Goal: Task Accomplishment & Management: Manage account settings

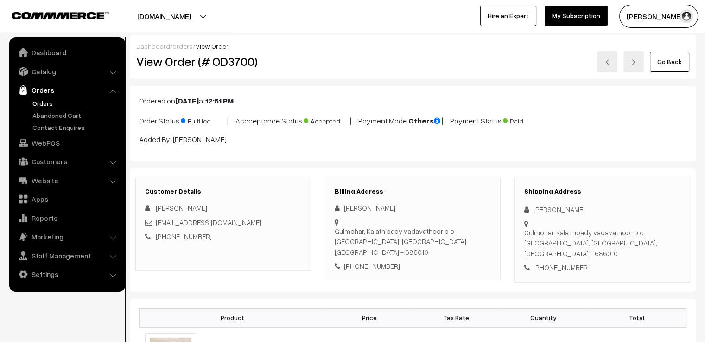
click at [666, 64] on link "Go Back" at bounding box center [669, 61] width 39 height 20
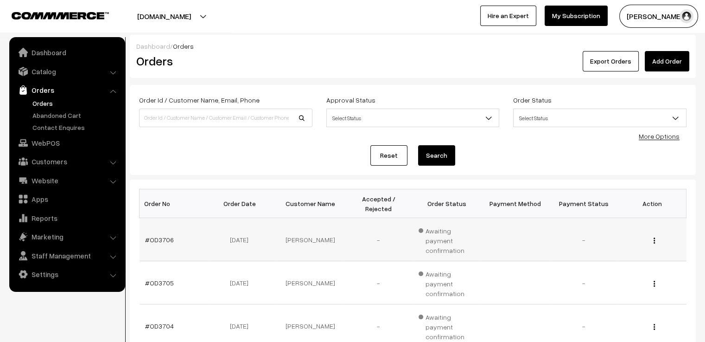
scroll to position [46, 0]
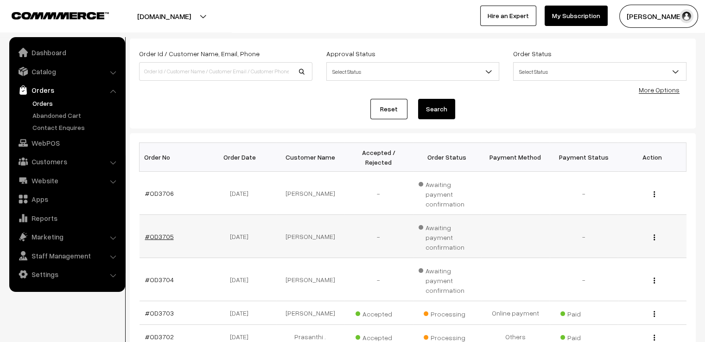
click at [166, 232] on link "#OD3705" at bounding box center [159, 236] width 29 height 8
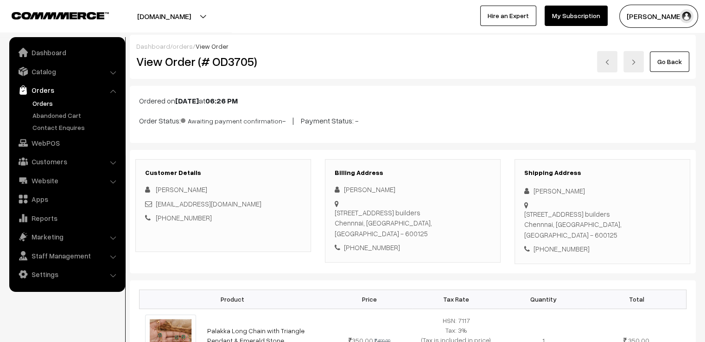
click at [603, 64] on link at bounding box center [607, 61] width 20 height 21
click at [633, 61] on img at bounding box center [634, 62] width 6 height 6
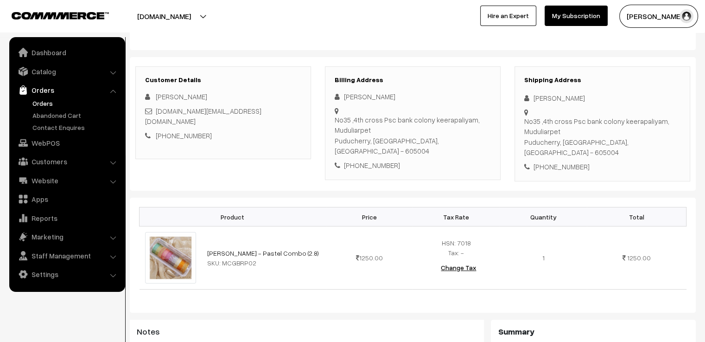
scroll to position [139, 0]
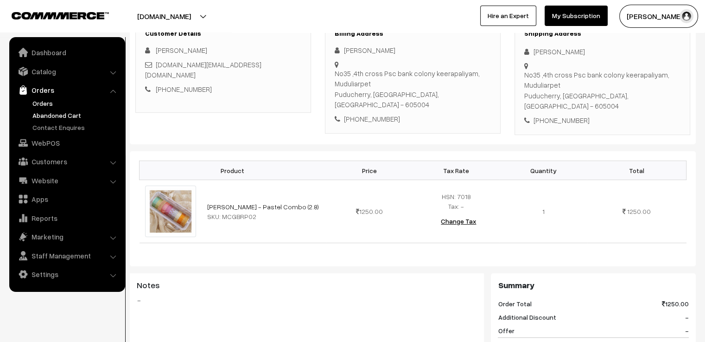
click at [77, 110] on link "Abandoned Cart" at bounding box center [76, 115] width 92 height 10
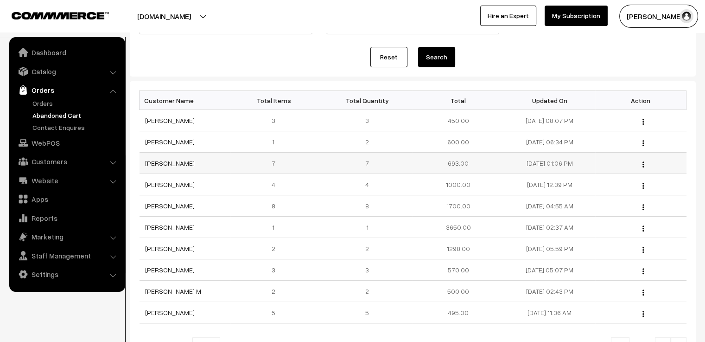
scroll to position [139, 0]
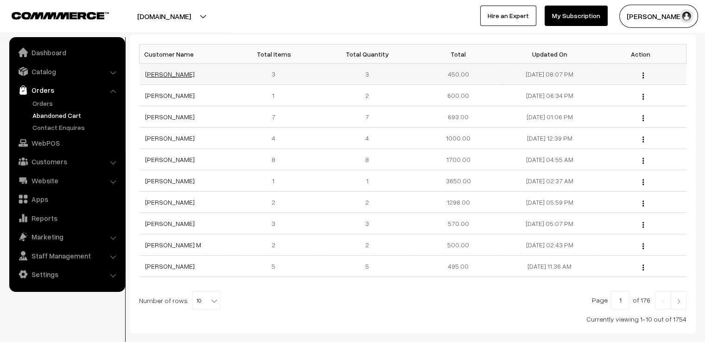
click at [180, 74] on link "[PERSON_NAME]" at bounding box center [170, 74] width 50 height 8
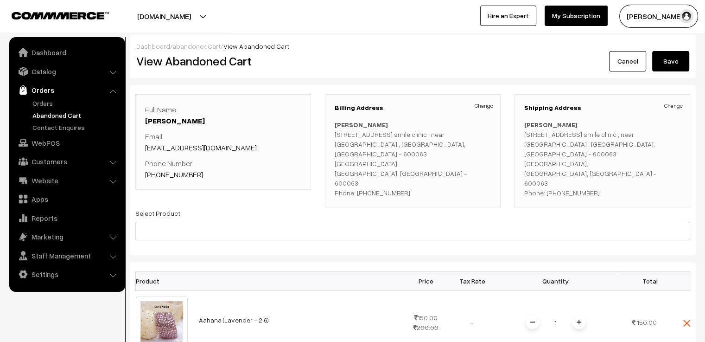
click at [622, 60] on link "Cancel" at bounding box center [627, 61] width 37 height 20
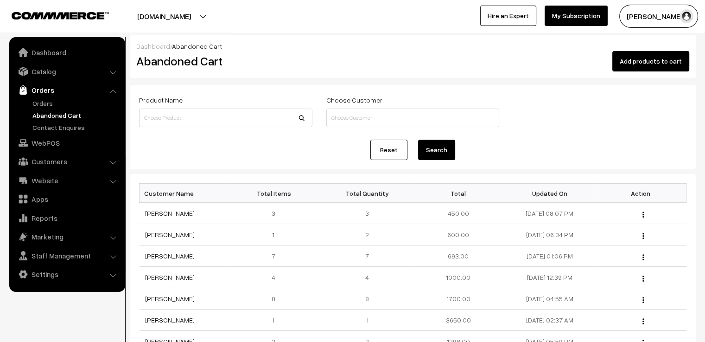
scroll to position [189, 0]
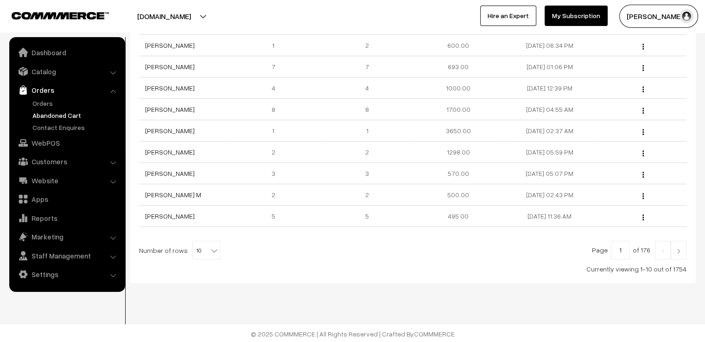
click at [680, 251] on img at bounding box center [679, 251] width 8 height 6
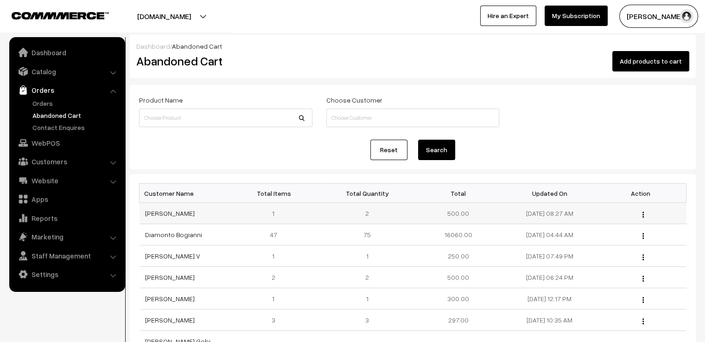
scroll to position [93, 0]
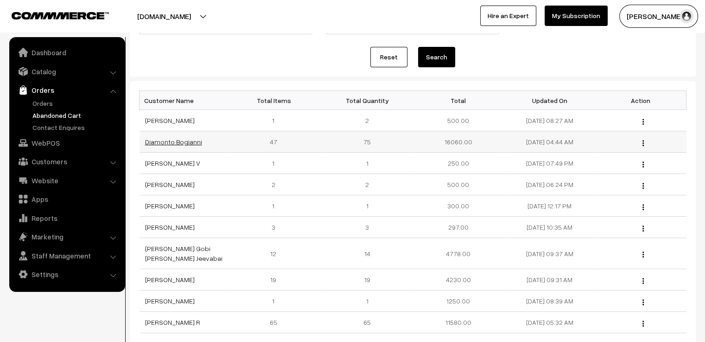
click at [172, 145] on link "Diamonto Bogianni" at bounding box center [173, 142] width 57 height 8
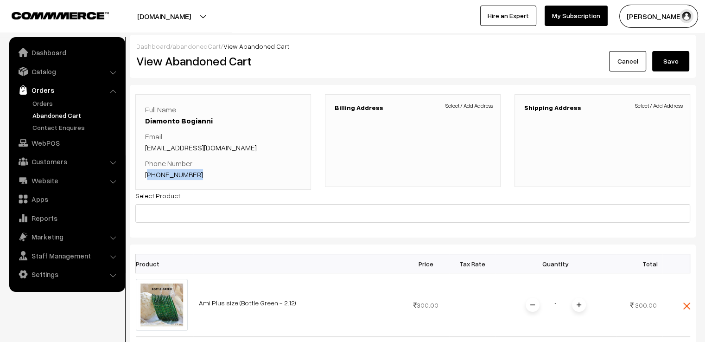
drag, startPoint x: 203, startPoint y: 179, endPoint x: 147, endPoint y: 177, distance: 55.7
click at [147, 177] on div "Full Name Diamonto Bogianni Email diamad.bangles@gmail.com Phone Number +49 764…" at bounding box center [223, 142] width 176 height 96
click at [623, 67] on link "Cancel" at bounding box center [627, 61] width 37 height 20
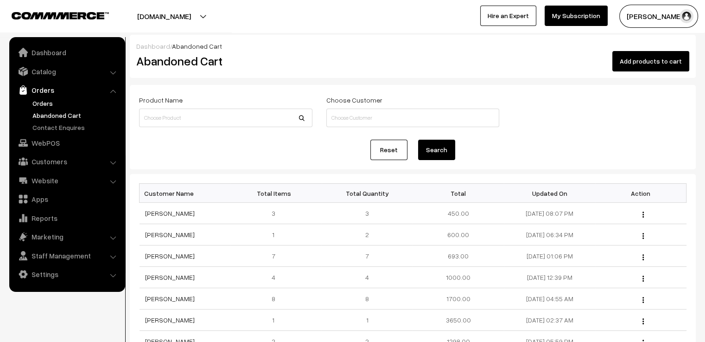
click at [41, 103] on link "Orders" at bounding box center [76, 103] width 92 height 10
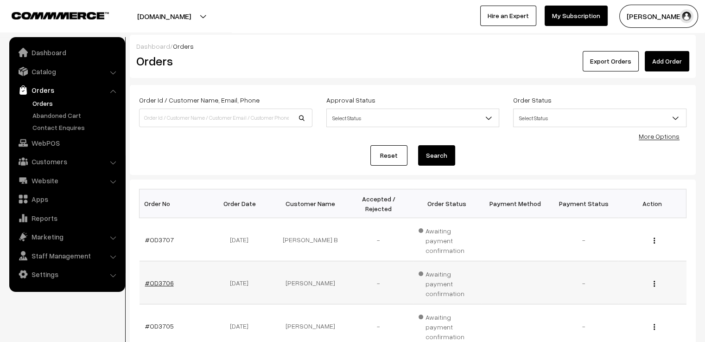
click at [157, 279] on link "#OD3706" at bounding box center [159, 283] width 29 height 8
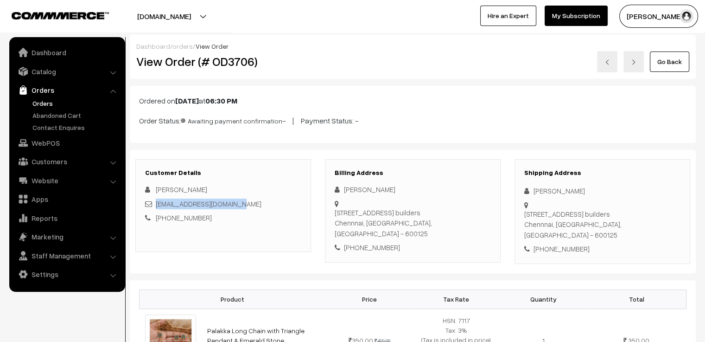
drag, startPoint x: 246, startPoint y: 203, endPoint x: 157, endPoint y: 205, distance: 88.6
click at [157, 205] on div "[EMAIL_ADDRESS][DOMAIN_NAME]" at bounding box center [223, 203] width 156 height 11
copy link "[EMAIL_ADDRESS][DOMAIN_NAME]"
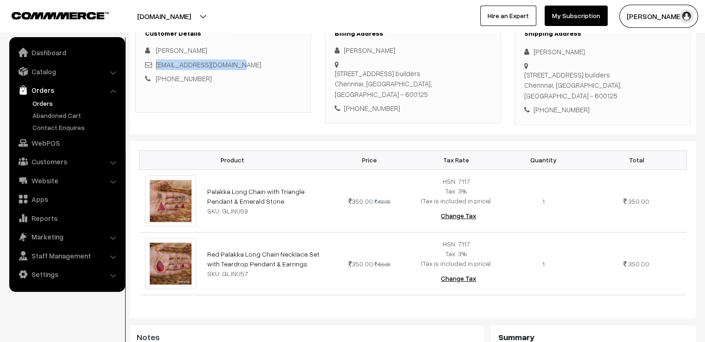
scroll to position [186, 0]
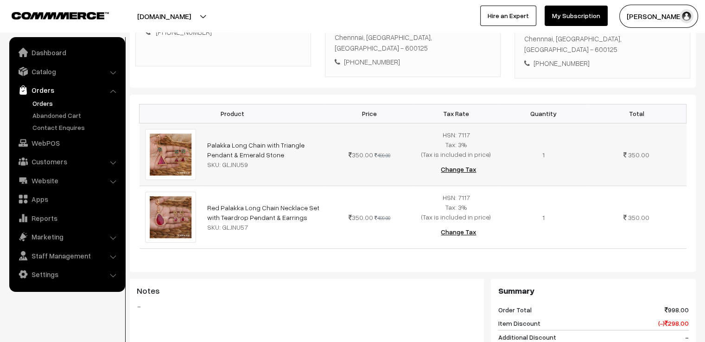
drag, startPoint x: 253, startPoint y: 167, endPoint x: 187, endPoint y: 156, distance: 66.3
click at [187, 156] on tr "Palakka Long Chain with Triangle Pendant & Emerald Stone SKU: GLJNU59 350.00 49…" at bounding box center [413, 154] width 547 height 63
copy tr "Palakka Long Chain with Triangle Pendant & Emerald Stone"
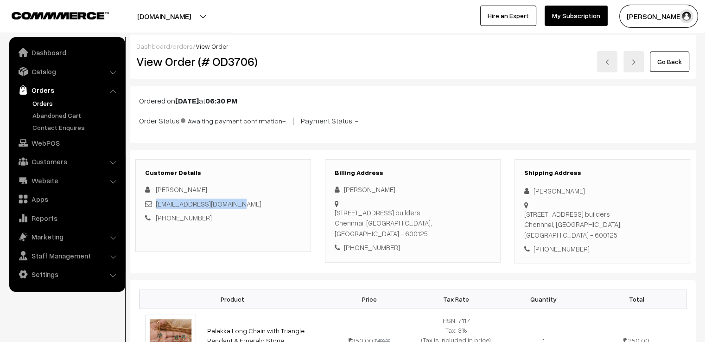
click at [678, 66] on link "Go Back" at bounding box center [669, 61] width 39 height 20
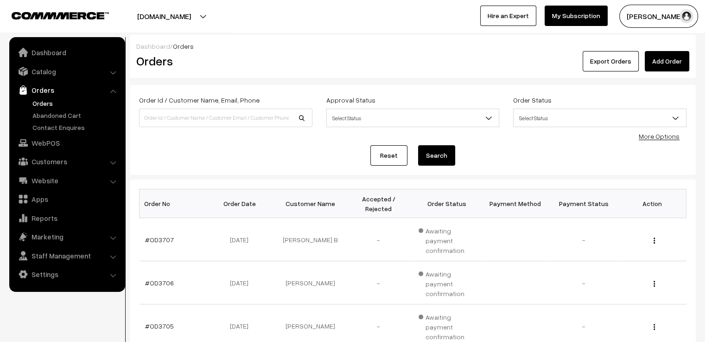
click at [653, 62] on link "Add Order" at bounding box center [667, 61] width 45 height 20
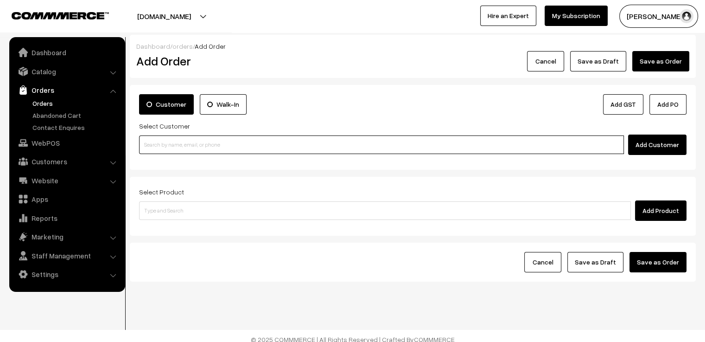
click at [185, 147] on input at bounding box center [381, 144] width 485 height 19
paste input "dharshan110315@gmail.com"
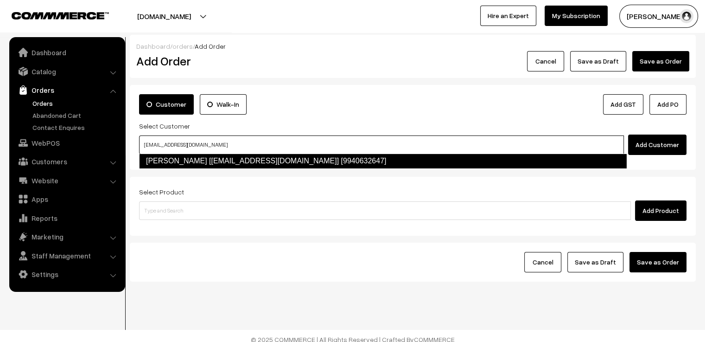
click at [185, 160] on link "Alamelu Kumar [dharshan110315@gmail.com] [9940632647]" at bounding box center [383, 161] width 488 height 15
type input "dharshan110315@gmail.com"
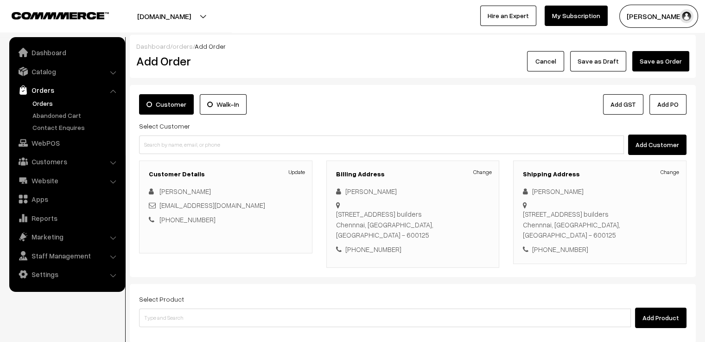
scroll to position [124, 0]
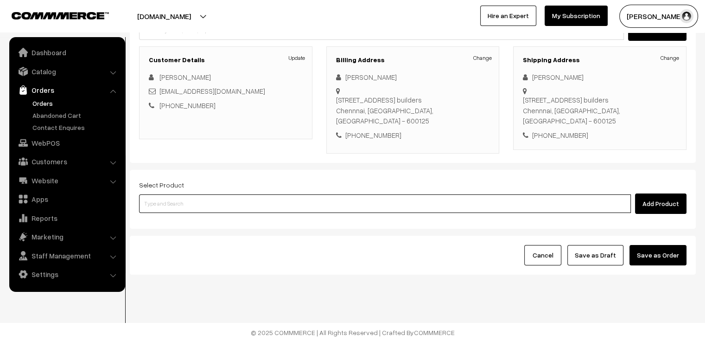
click at [219, 206] on input at bounding box center [385, 203] width 492 height 19
paste input "Palakka Long Chain with Triangle Pendant & Emerald Stone"
drag, startPoint x: 286, startPoint y: 202, endPoint x: 191, endPoint y: 210, distance: 94.9
click at [191, 210] on input "Palakka Long Chain with Triangle Pendant & Emerald Stone" at bounding box center [385, 203] width 492 height 19
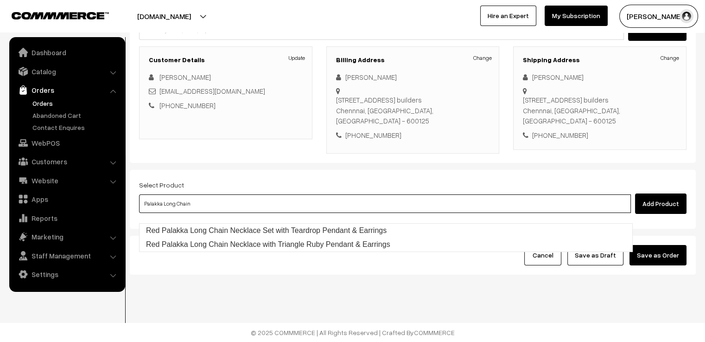
type input "Palakka Long Chain"
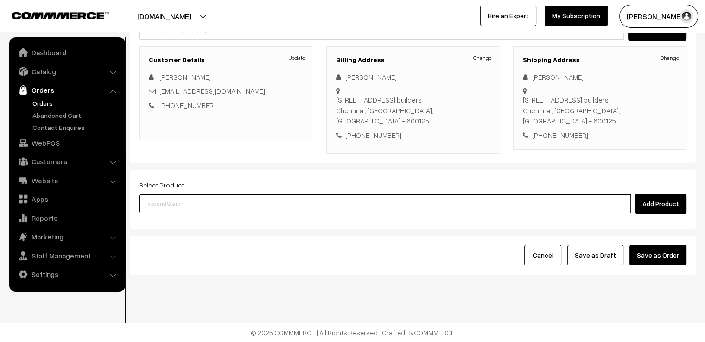
click at [208, 205] on input at bounding box center [385, 203] width 492 height 19
paste input "Palakka Long Chain with Triangle Pendant & Emerald Stone"
drag, startPoint x: 203, startPoint y: 204, endPoint x: 294, endPoint y: 209, distance: 91.1
click at [294, 209] on input "Palakka Long Chain with Triangle Pendant & Emerald Stone" at bounding box center [385, 203] width 492 height 19
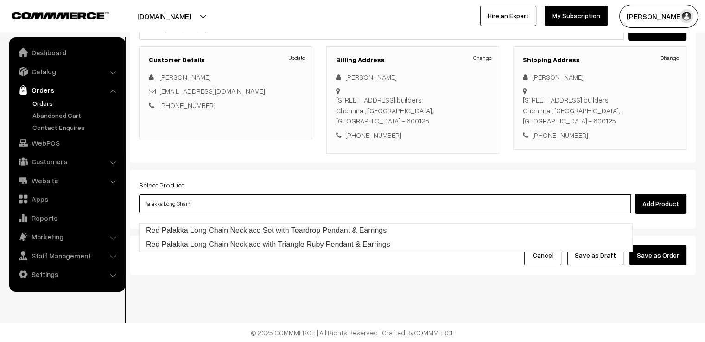
drag, startPoint x: 164, startPoint y: 204, endPoint x: 126, endPoint y: 205, distance: 38.1
click at [126, 205] on div "Dashboard / orders / Add Order Add Order Cancel Save as Draft Save as Order Sav…" at bounding box center [352, 98] width 705 height 354
type input "Long Chain"
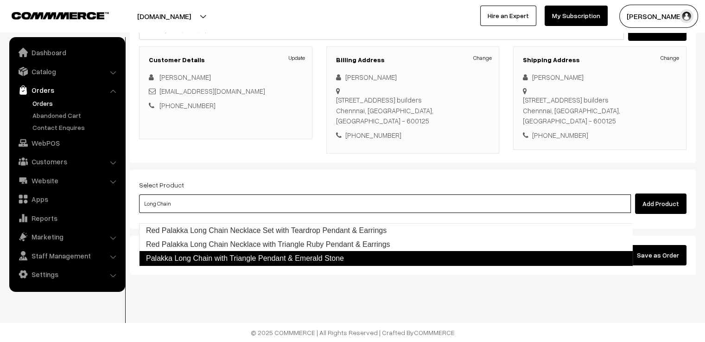
click at [194, 251] on link "Palakka Long Chain with Triangle Pendant & Emerald Stone" at bounding box center [386, 258] width 494 height 15
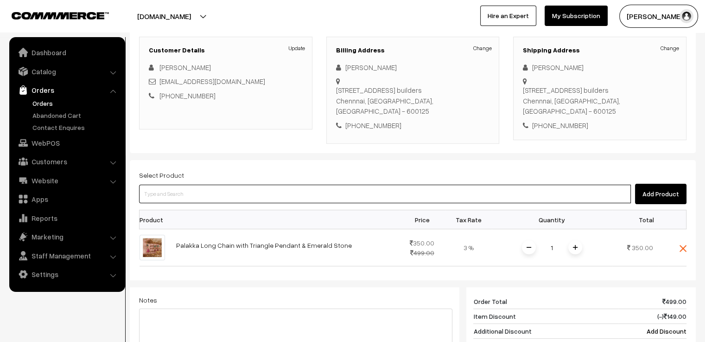
click at [192, 202] on input at bounding box center [385, 194] width 492 height 19
paste input "Palakka Long Chain with Triangle Pendant & Emerald Stone"
drag, startPoint x: 190, startPoint y: 205, endPoint x: 305, endPoint y: 213, distance: 115.8
click at [305, 213] on body "Thank you for showing interest. Our team will call you shortly. Close varnambya…" at bounding box center [352, 224] width 705 height 696
type input "Palakka Long Chain"
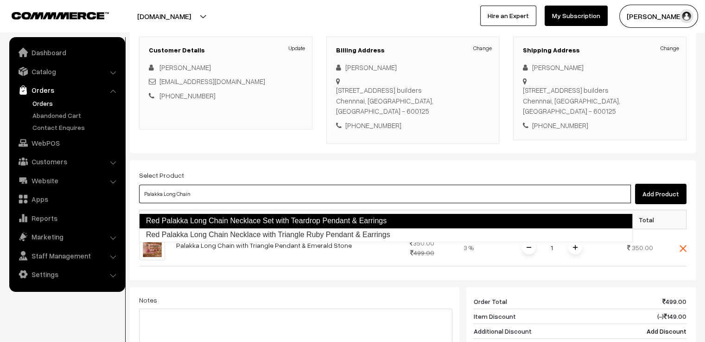
click at [310, 222] on link "Red Palakka Long Chain Necklace Set with Teardrop Pendant & Earrings" at bounding box center [386, 220] width 494 height 15
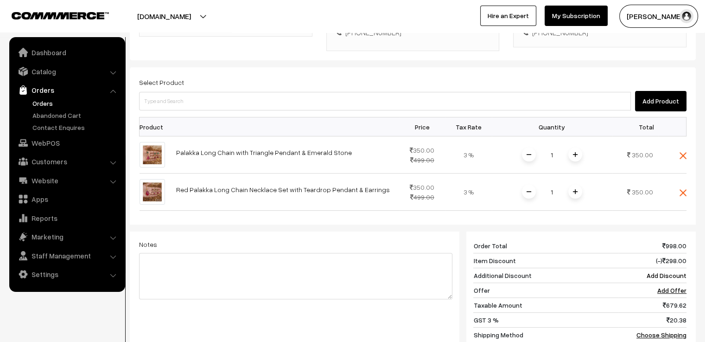
scroll to position [263, 0]
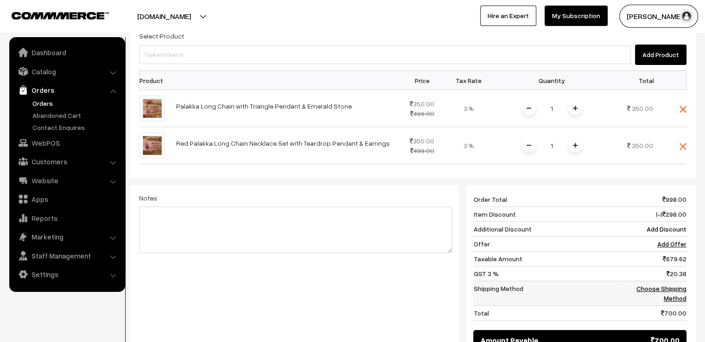
click at [671, 297] on link "Choose Shipping Method" at bounding box center [662, 293] width 50 height 18
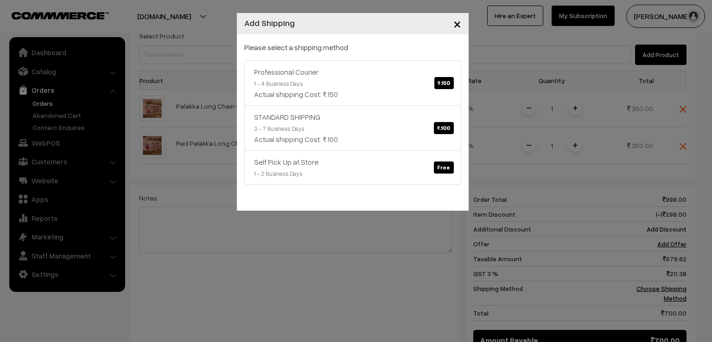
click at [465, 25] on button "×" at bounding box center [457, 23] width 23 height 29
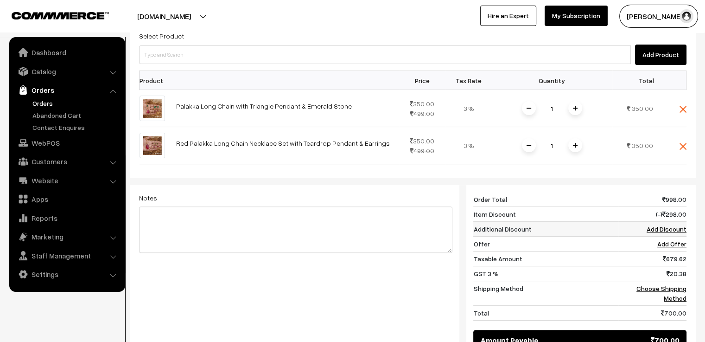
click at [669, 233] on link "Add Discount" at bounding box center [667, 229] width 40 height 8
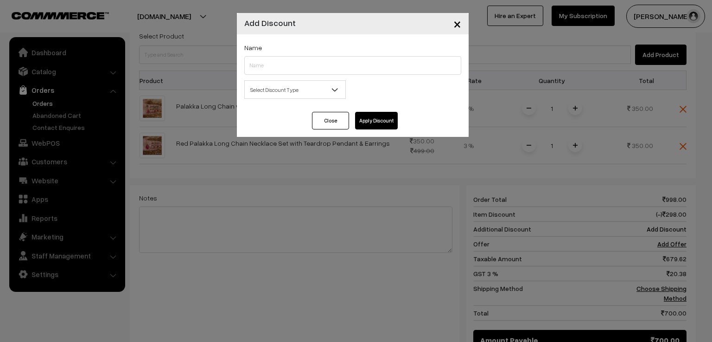
click at [460, 21] on span "×" at bounding box center [458, 23] width 8 height 17
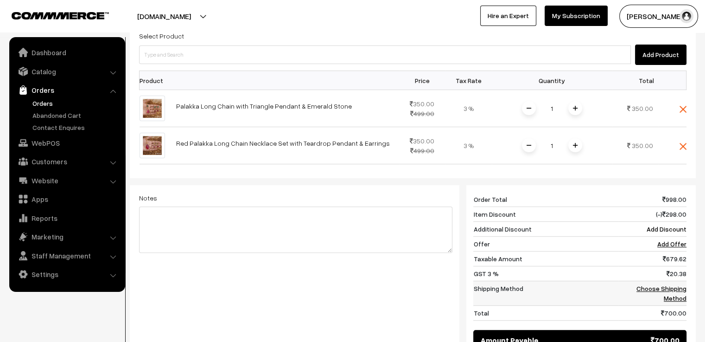
click at [668, 301] on link "Choose Shipping Method" at bounding box center [662, 293] width 50 height 18
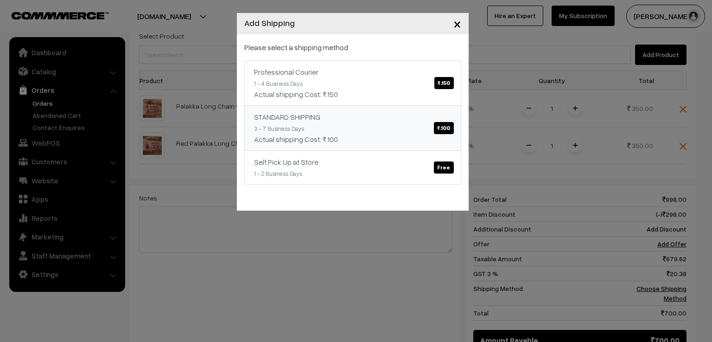
click at [338, 128] on link "STANDARD SHIPPING ₹.100 3 - 7 Business Days Actual shipping Cost: ₹.100" at bounding box center [352, 127] width 217 height 45
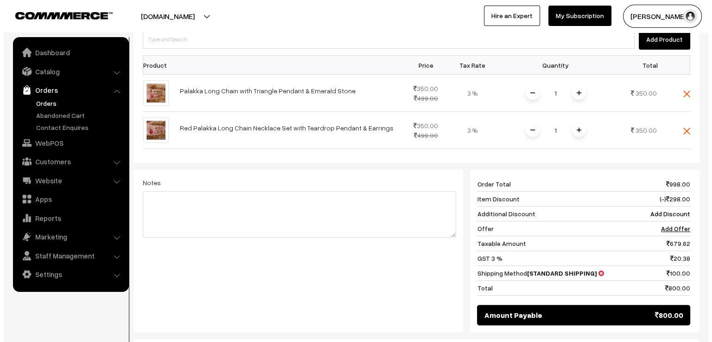
scroll to position [325, 0]
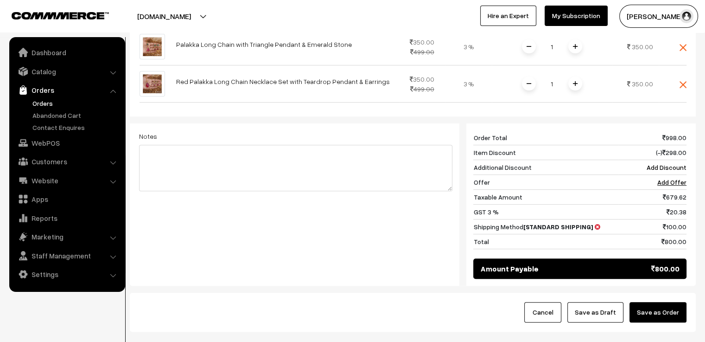
click at [660, 321] on button "Save as Order" at bounding box center [658, 312] width 57 height 20
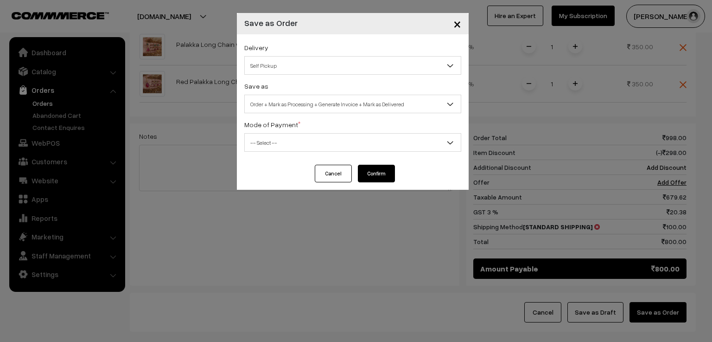
click at [346, 70] on span "Self Pickup" at bounding box center [353, 66] width 216 height 16
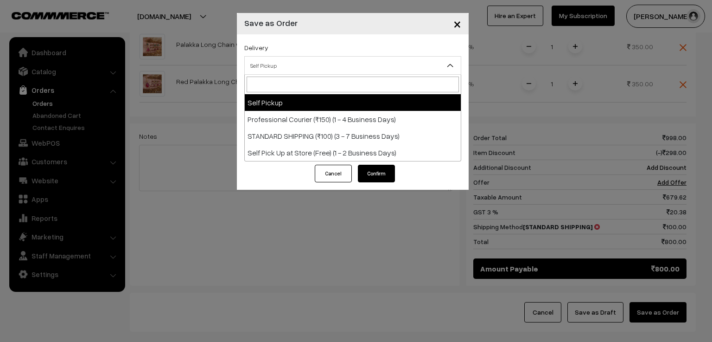
click at [333, 61] on span "Self Pickup" at bounding box center [353, 66] width 216 height 16
click at [332, 66] on span "Self Pickup" at bounding box center [353, 66] width 216 height 16
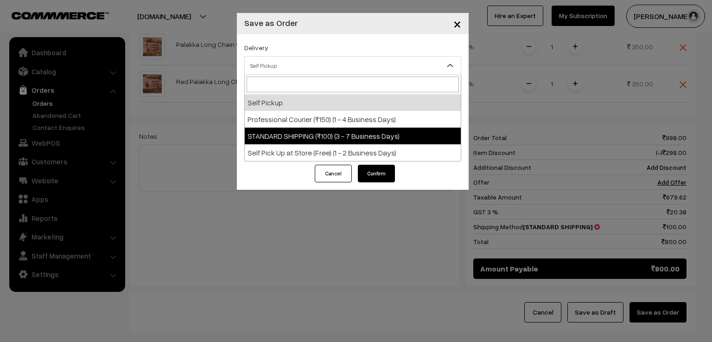
select select "SS3"
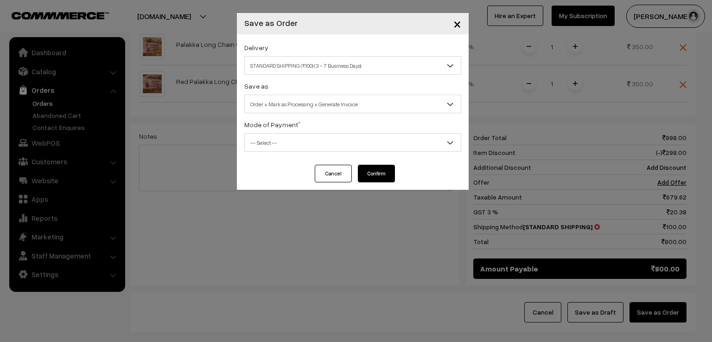
click at [313, 107] on span "Order + Mark as Processing + Generate Invoice" at bounding box center [353, 104] width 216 height 16
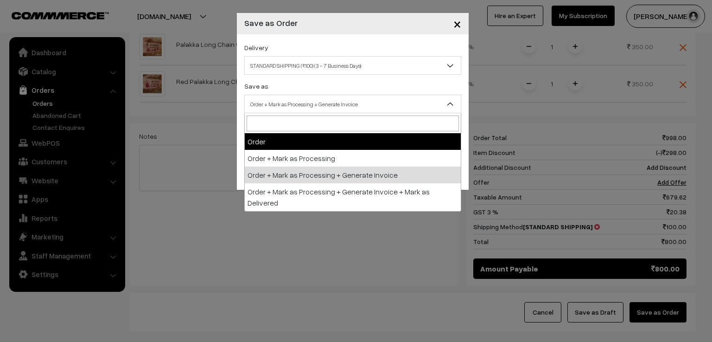
select select "1"
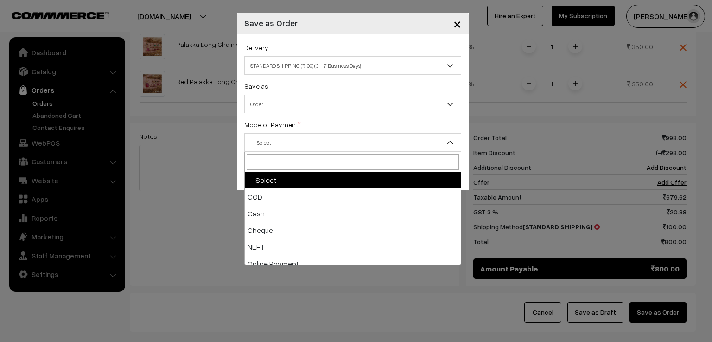
click at [294, 144] on span "-- Select --" at bounding box center [353, 142] width 216 height 16
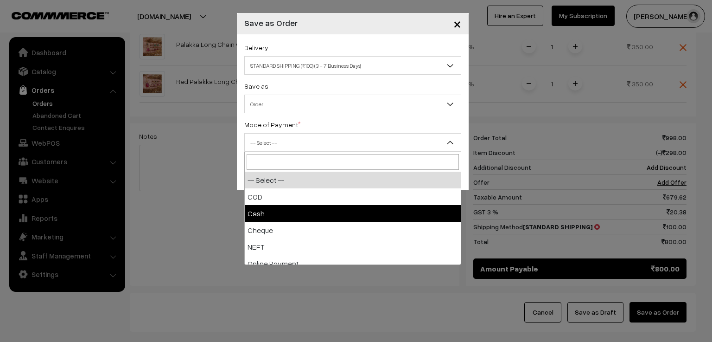
scroll to position [41, 0]
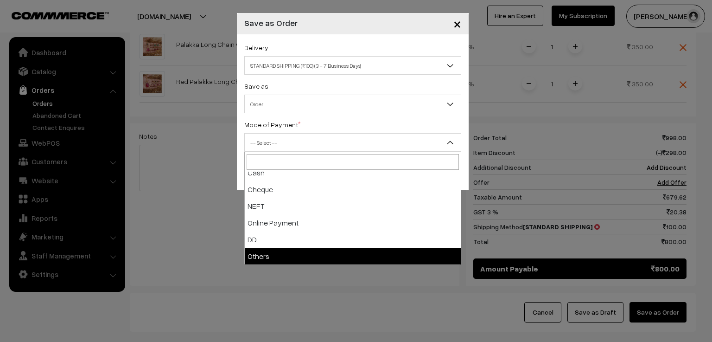
select select "7"
checkbox input "true"
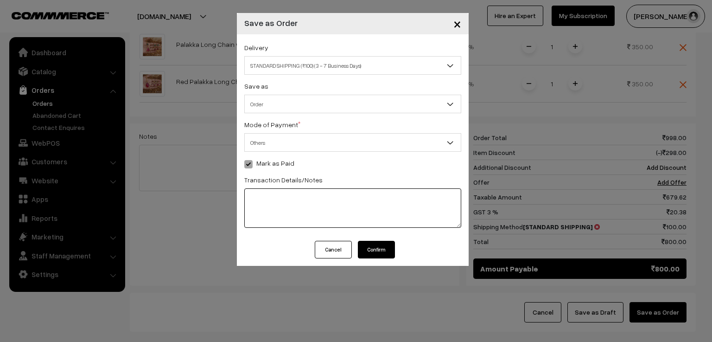
click at [279, 197] on textarea at bounding box center [352, 207] width 217 height 39
type textarea "522732922626 gpay"
click at [375, 253] on button "Confirm" at bounding box center [376, 250] width 37 height 18
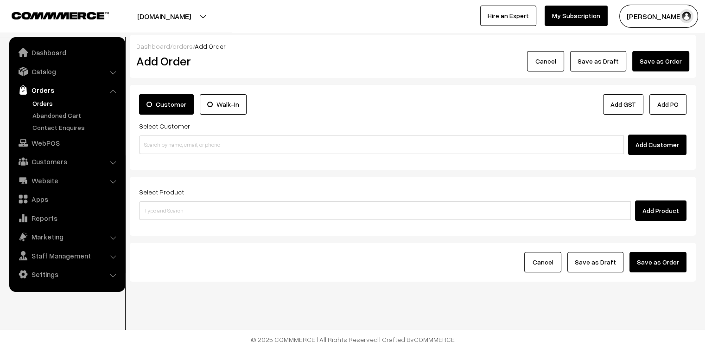
scroll to position [6, 0]
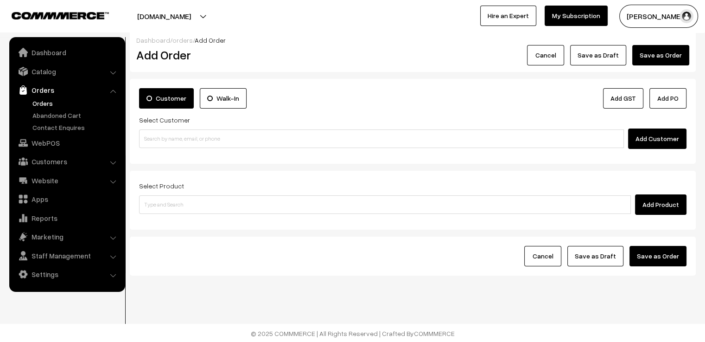
click at [40, 105] on link "Orders" at bounding box center [76, 103] width 92 height 10
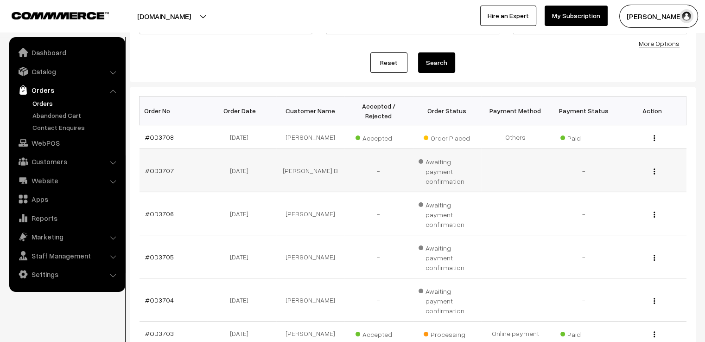
scroll to position [46, 0]
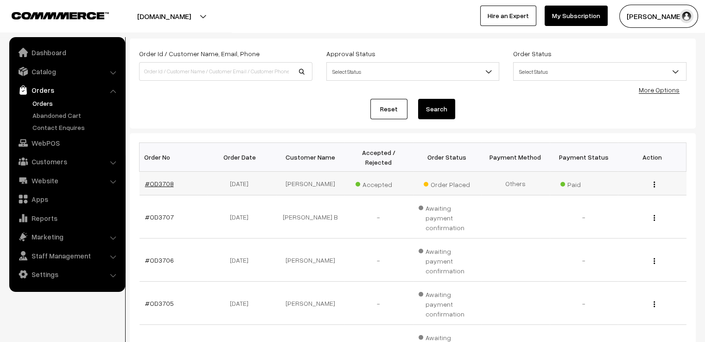
click at [160, 179] on link "#OD3708" at bounding box center [159, 183] width 29 height 8
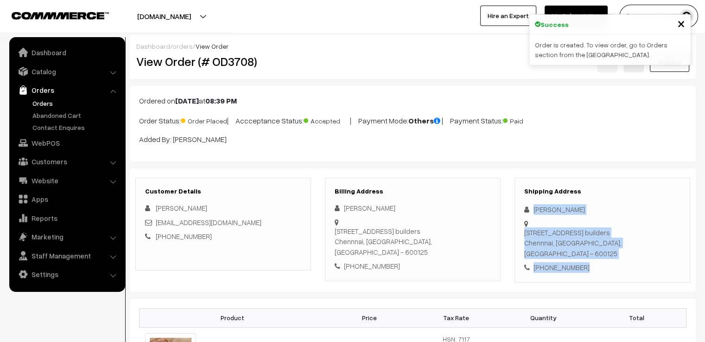
drag, startPoint x: 587, startPoint y: 279, endPoint x: 523, endPoint y: 206, distance: 96.9
click at [523, 206] on div "Shipping Address Alamelu Kumar Flat no3, 3/794 Sangeetha Enclave 1, Ponniamman …" at bounding box center [603, 230] width 176 height 105
copy div "Alamelu Kumar Flat no3, 3/794 Sangeetha Enclave 1, Ponniamman Koil Street, Karb…"
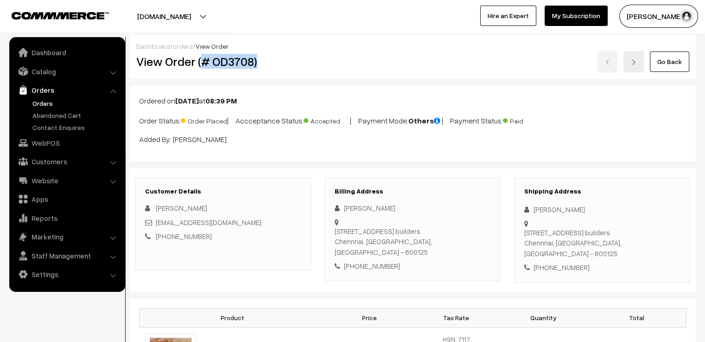
drag, startPoint x: 255, startPoint y: 61, endPoint x: 204, endPoint y: 69, distance: 51.7
click at [204, 69] on div "View Order (# OD3708)" at bounding box center [223, 61] width 189 height 21
copy h2 "# OD3708)"
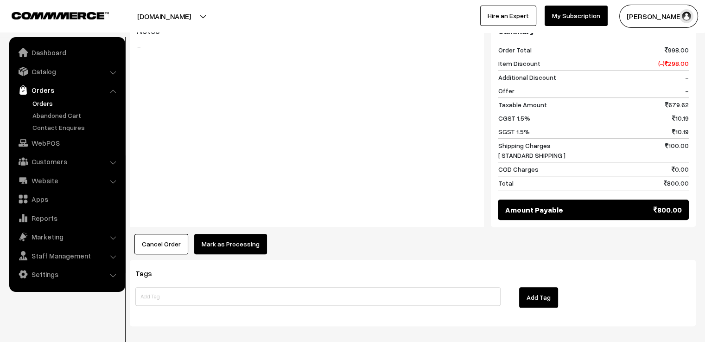
scroll to position [510, 0]
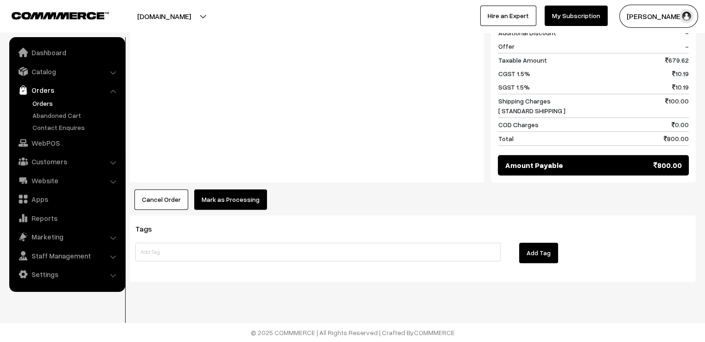
click at [232, 205] on button "Mark as Processing" at bounding box center [230, 199] width 73 height 20
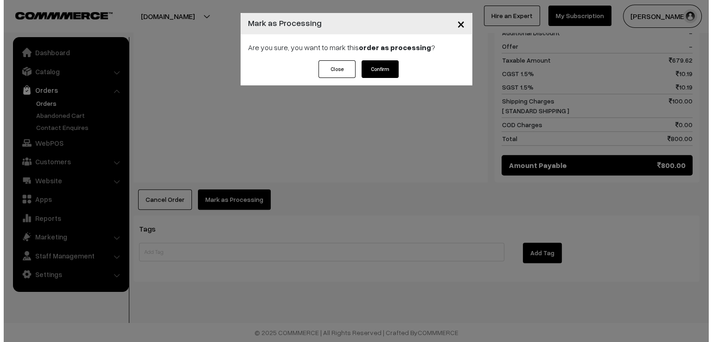
scroll to position [512, 0]
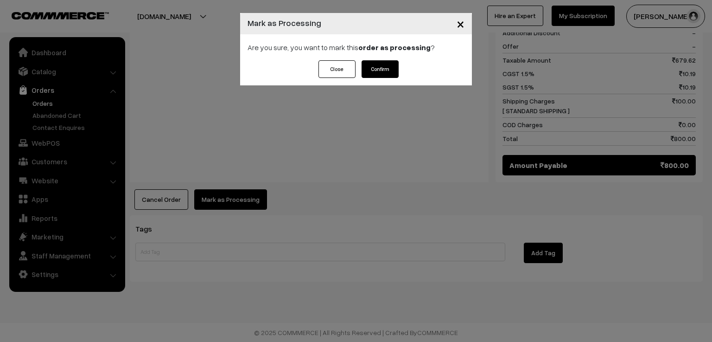
click at [379, 68] on button "Confirm" at bounding box center [380, 69] width 37 height 18
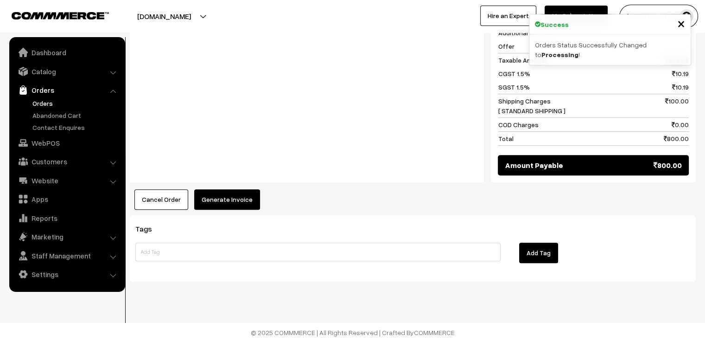
click at [220, 208] on button "Generate Invoice" at bounding box center [227, 199] width 66 height 20
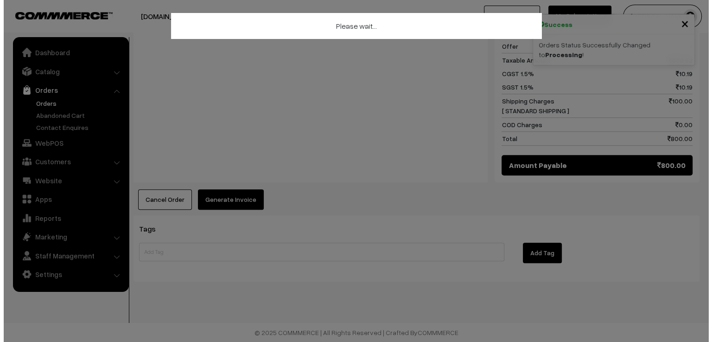
scroll to position [512, 0]
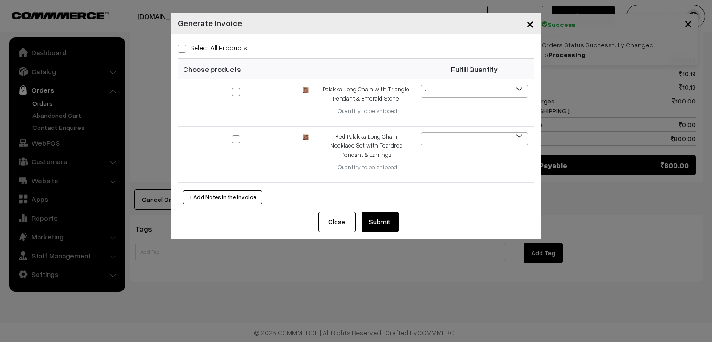
click at [185, 47] on span at bounding box center [182, 49] width 8 height 8
click at [184, 47] on input "Select All Products" at bounding box center [181, 47] width 6 height 6
checkbox input "true"
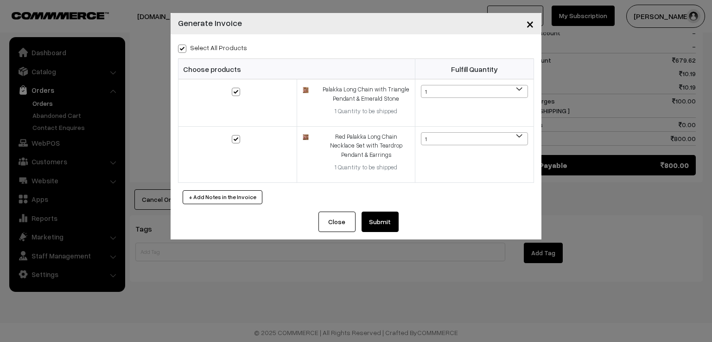
click at [376, 218] on button "Submit" at bounding box center [380, 221] width 37 height 20
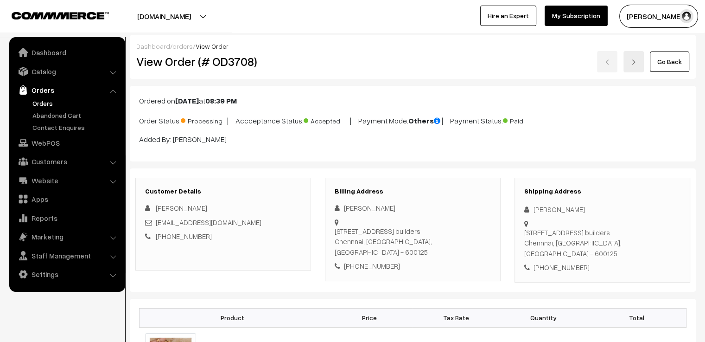
click at [178, 45] on link "orders" at bounding box center [183, 46] width 20 height 8
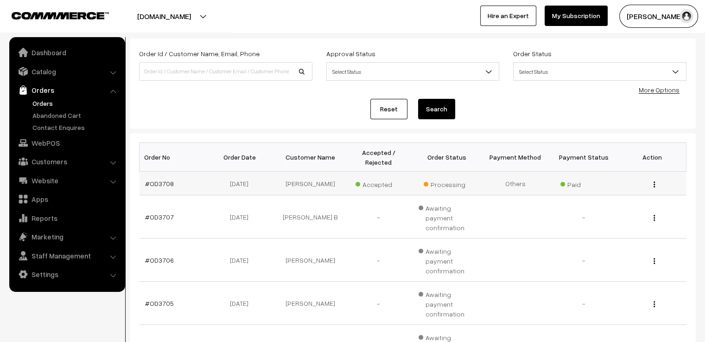
scroll to position [93, 0]
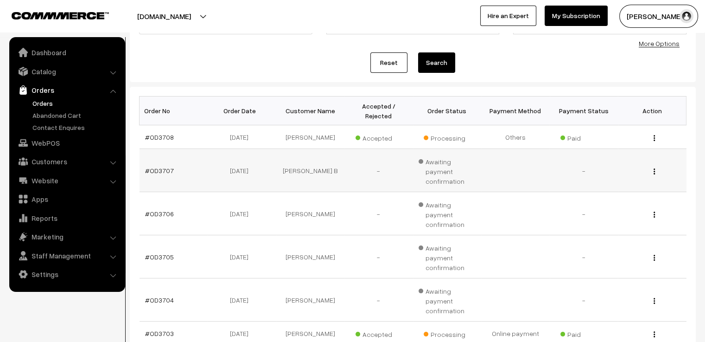
click at [311, 157] on td "[PERSON_NAME] B" at bounding box center [310, 170] width 69 height 43
click at [151, 150] on td "#OD3707" at bounding box center [174, 170] width 69 height 43
click at [156, 166] on link "#OD3707" at bounding box center [159, 170] width 29 height 8
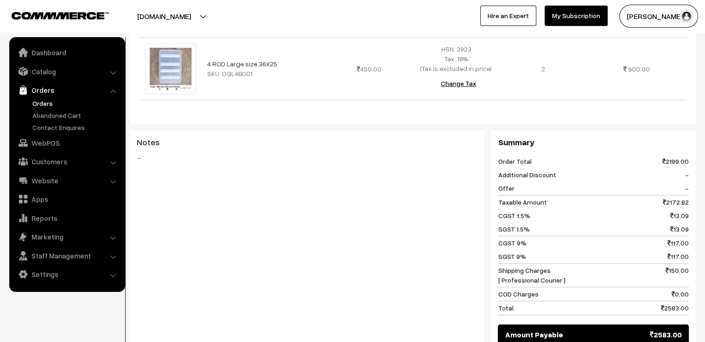
scroll to position [139, 0]
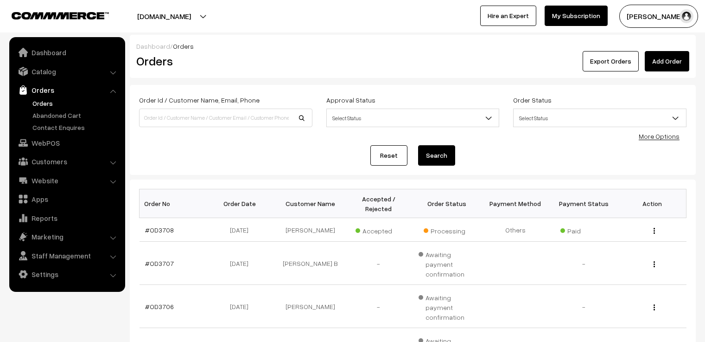
scroll to position [93, 0]
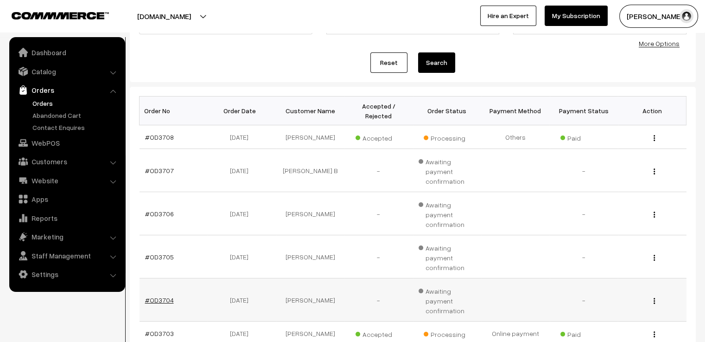
click at [159, 296] on link "#OD3704" at bounding box center [159, 300] width 29 height 8
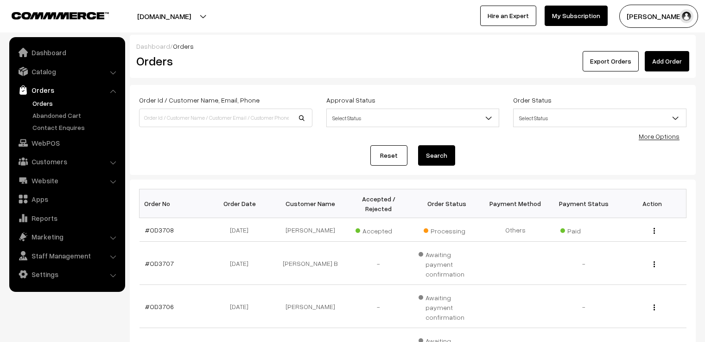
scroll to position [93, 0]
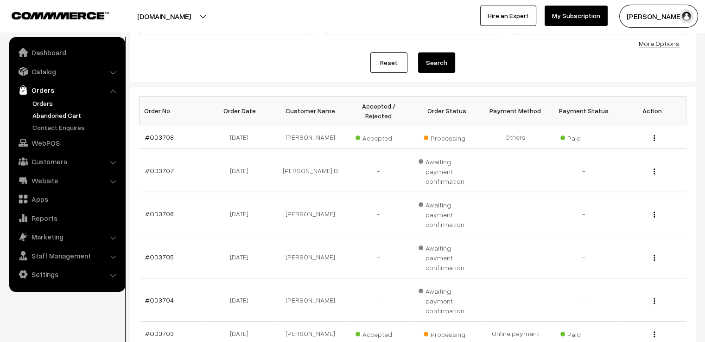
click at [59, 114] on link "Abandoned Cart" at bounding box center [76, 115] width 92 height 10
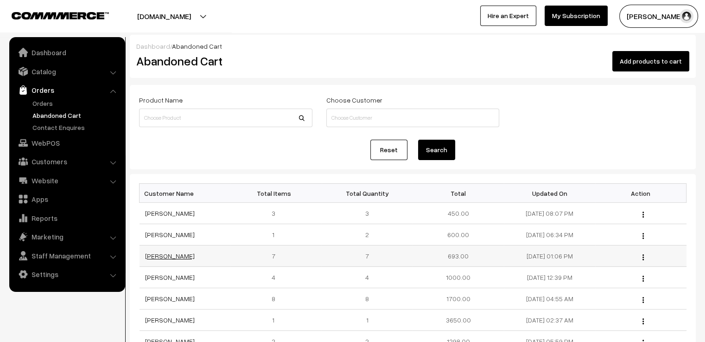
click at [166, 254] on link "[PERSON_NAME]" at bounding box center [170, 256] width 50 height 8
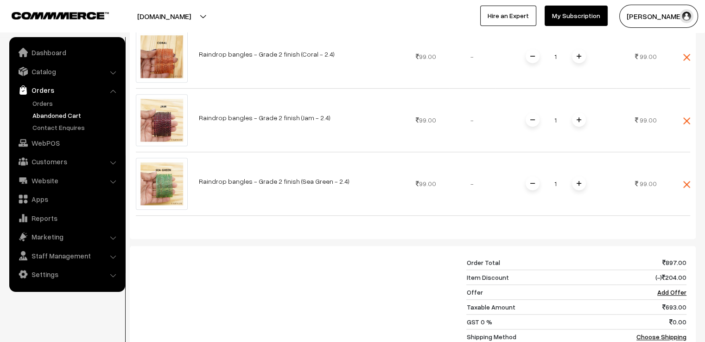
scroll to position [557, 0]
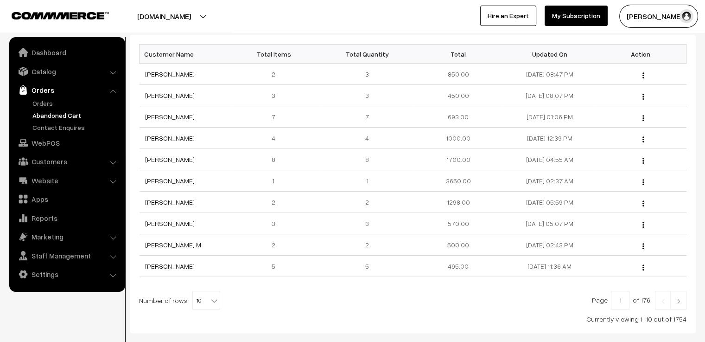
scroll to position [186, 0]
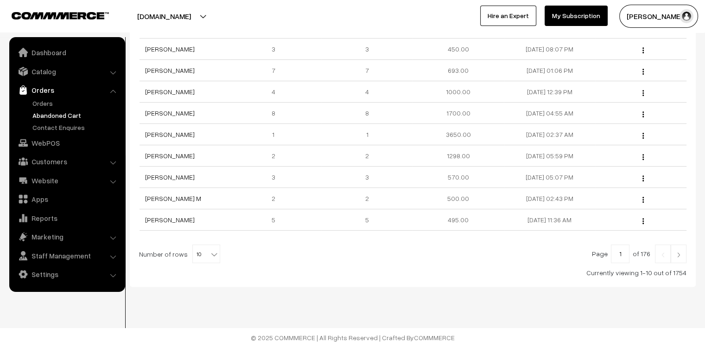
click at [676, 252] on img at bounding box center [679, 255] width 8 height 6
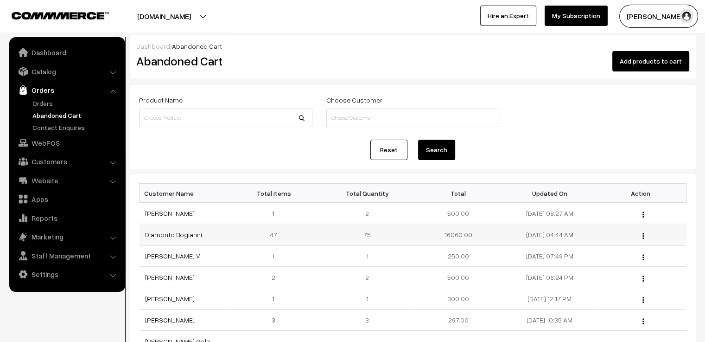
scroll to position [46, 0]
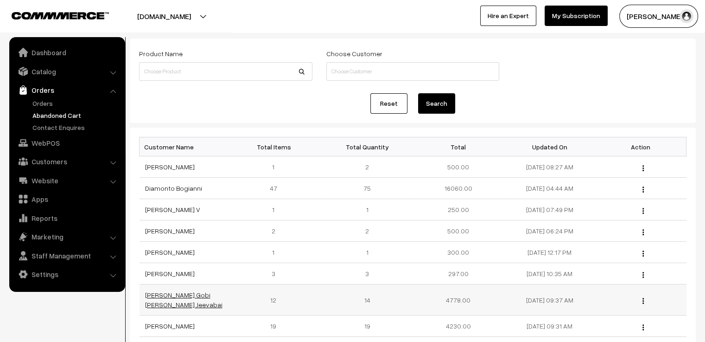
click at [204, 294] on link "Shalini Gobi Singh Jeevabai" at bounding box center [183, 300] width 77 height 18
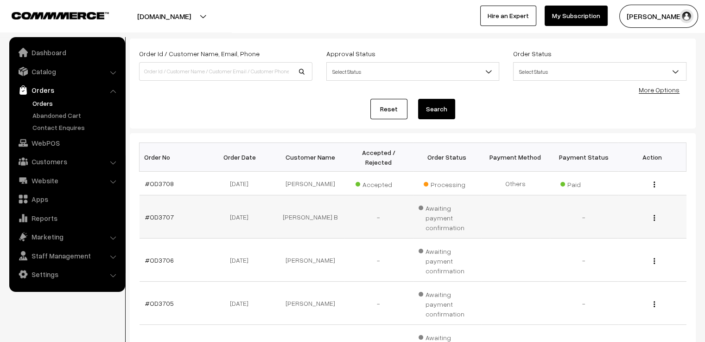
scroll to position [93, 0]
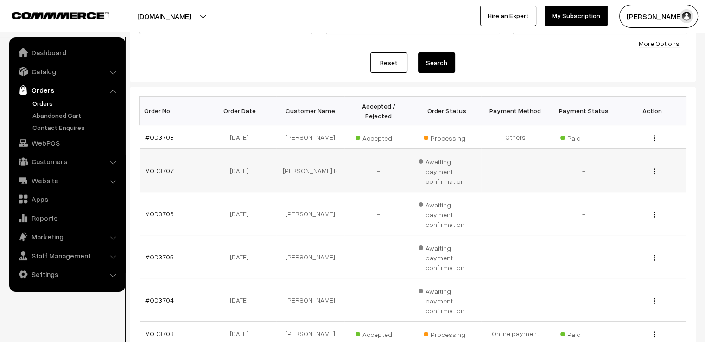
click at [161, 166] on link "#OD3707" at bounding box center [159, 170] width 29 height 8
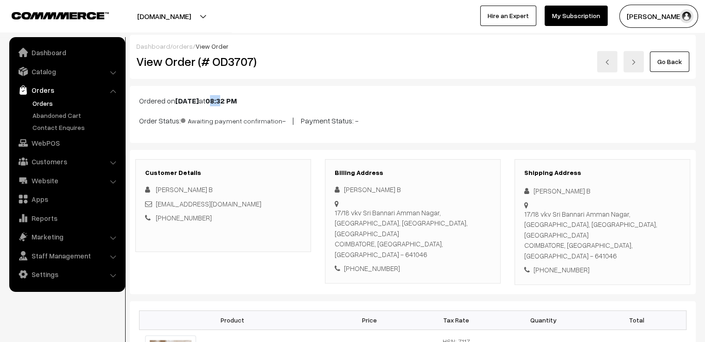
drag, startPoint x: 230, startPoint y: 101, endPoint x: 243, endPoint y: 101, distance: 13.0
click at [237, 101] on b "08:32 PM" at bounding box center [221, 100] width 32 height 9
click at [211, 221] on div "+91 9361965663" at bounding box center [223, 217] width 156 height 11
drag, startPoint x: 192, startPoint y: 222, endPoint x: 167, endPoint y: 225, distance: 25.3
click at [167, 225] on div "Customer Details Lalitha B dhanalakshmi.rab@gmail.com +91 9361965663" at bounding box center [223, 205] width 176 height 93
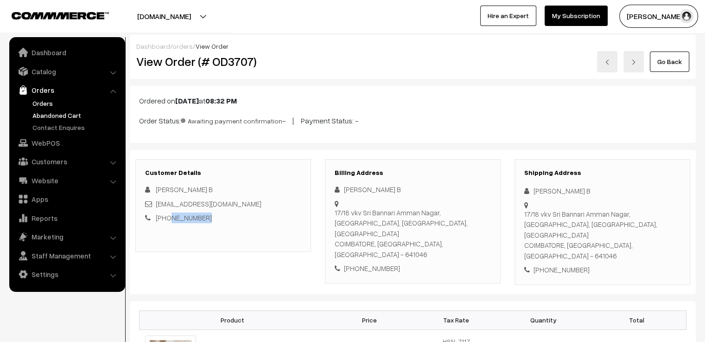
click at [77, 115] on link "Abandoned Cart" at bounding box center [76, 115] width 92 height 10
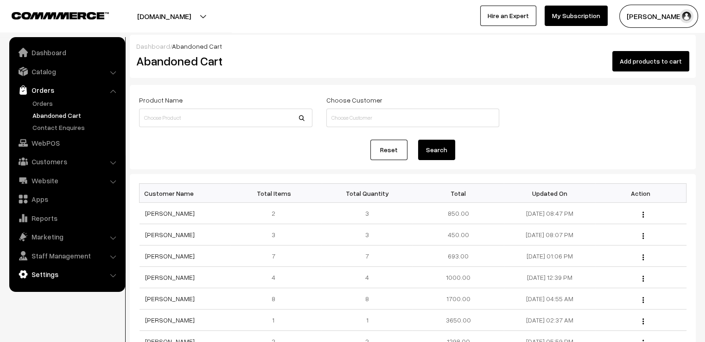
click at [77, 271] on link "Settings" at bounding box center [67, 274] width 110 height 17
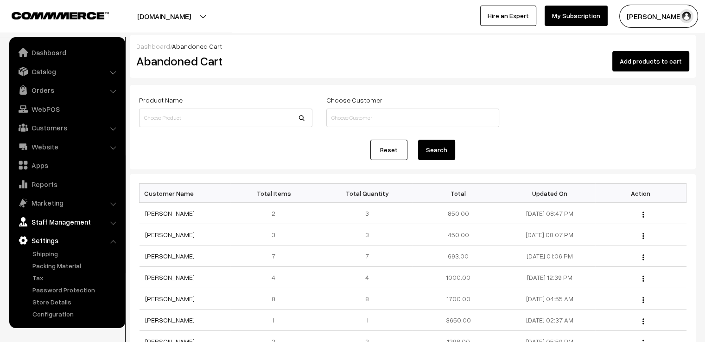
click at [89, 218] on link "Staff Management" at bounding box center [67, 221] width 110 height 17
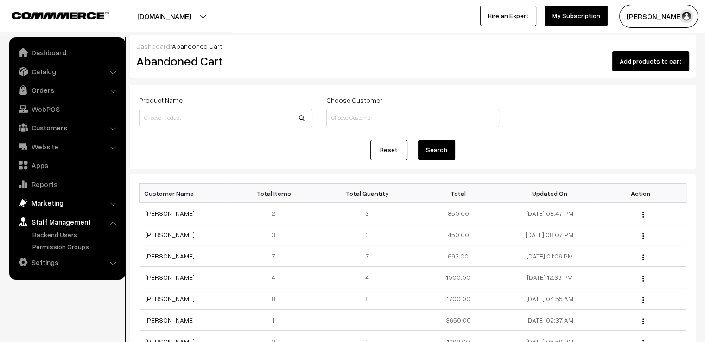
click at [87, 207] on link "Marketing" at bounding box center [67, 202] width 110 height 17
click at [114, 230] on li "SMS and Email Templates Send Newsletter & SMS Scheduled" at bounding box center [76, 229] width 93 height 12
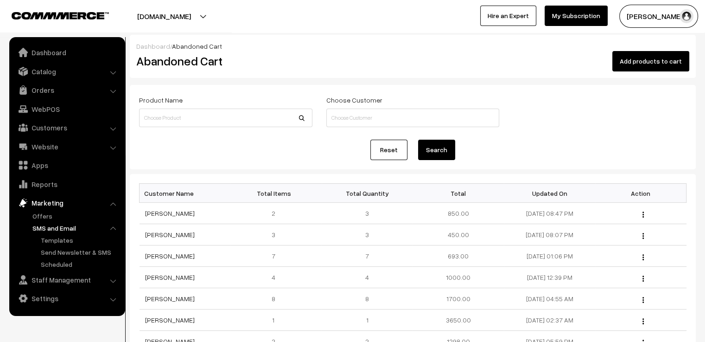
click at [113, 229] on li "SMS and Email Templates Send Newsletter & SMS Scheduled" at bounding box center [76, 246] width 93 height 46
click at [112, 228] on li "SMS and Email Templates Send Newsletter & SMS Scheduled" at bounding box center [76, 246] width 93 height 46
click at [72, 228] on link "SMS and Email" at bounding box center [76, 228] width 92 height 10
click at [111, 226] on li "SMS and Email Templates Send Newsletter & SMS Scheduled" at bounding box center [76, 246] width 93 height 46
click at [113, 229] on li "SMS and Email Templates Send Newsletter & SMS Scheduled" at bounding box center [76, 246] width 93 height 46
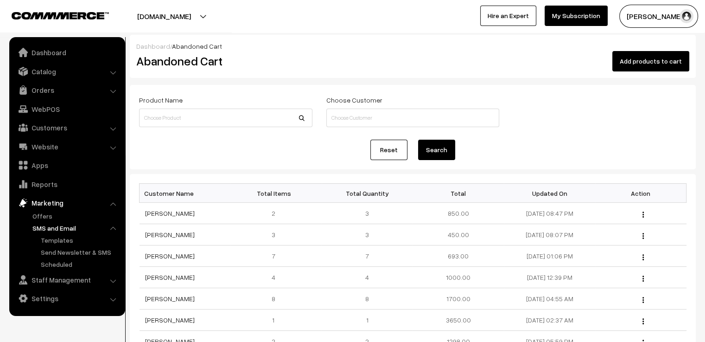
click at [109, 202] on link "Marketing" at bounding box center [67, 202] width 110 height 17
click at [106, 204] on link "Marketing" at bounding box center [67, 202] width 110 height 17
click at [110, 204] on link "Marketing" at bounding box center [67, 202] width 110 height 17
click at [61, 93] on link "Orders" at bounding box center [67, 90] width 110 height 17
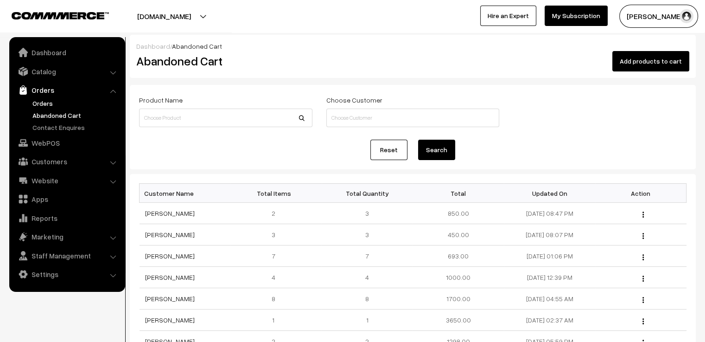
click at [50, 98] on link "Orders" at bounding box center [76, 103] width 92 height 10
